Goal: Navigation & Orientation: Go to known website

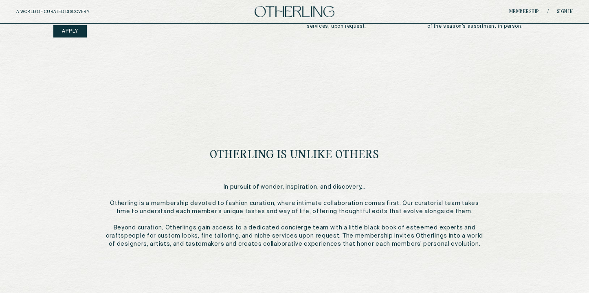
scroll to position [427, 0]
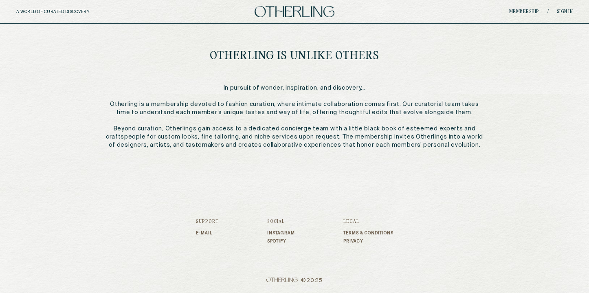
click at [284, 233] on link "Instagram" at bounding box center [281, 233] width 28 height 5
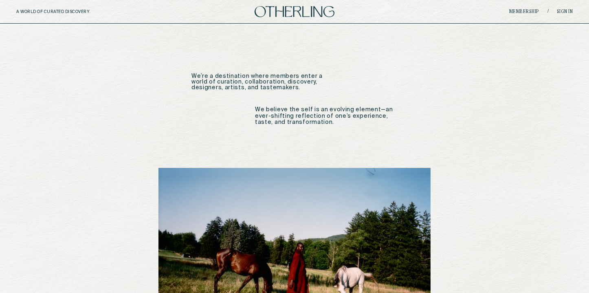
scroll to position [921, 0]
